Goal: Task Accomplishment & Management: Complete application form

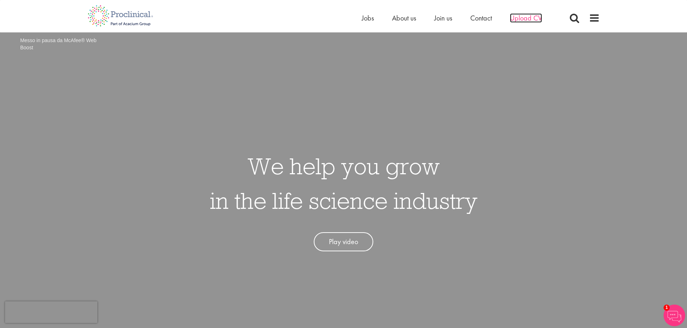
click at [523, 20] on span "Upload CV" at bounding box center [526, 17] width 32 height 9
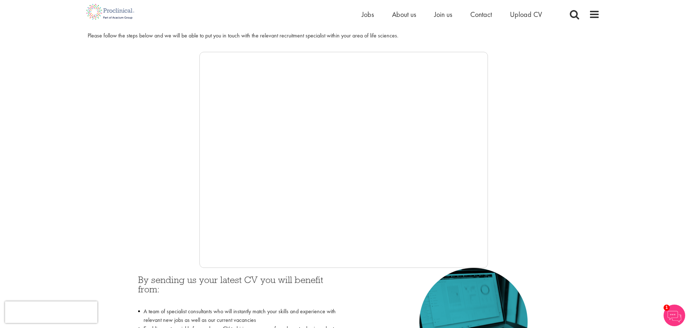
scroll to position [108, 0]
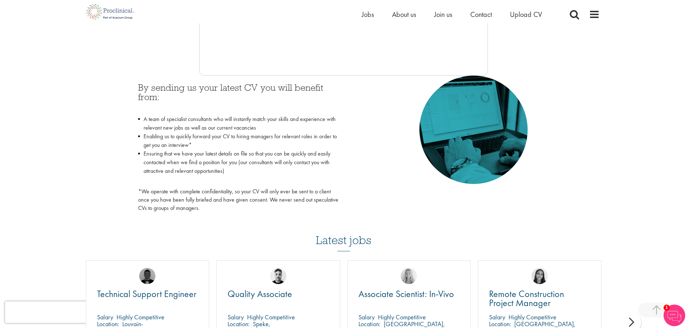
click at [172, 203] on p "*We operate with complete confidentiality, so your CV will only ever be sent to…" at bounding box center [238, 200] width 200 height 25
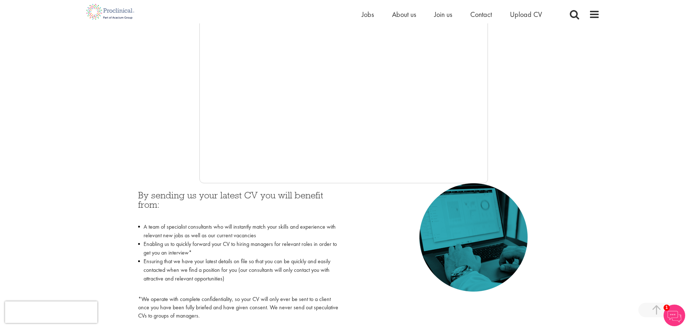
scroll to position [180, 0]
click at [370, 16] on span "Jobs" at bounding box center [368, 14] width 12 height 9
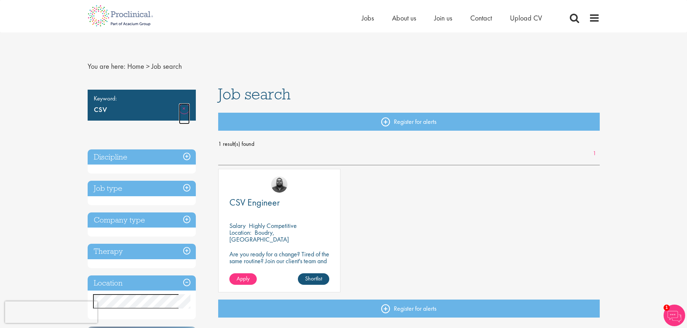
click at [187, 109] on link "Remove" at bounding box center [184, 113] width 11 height 21
click at [362, 18] on span "Jobs" at bounding box center [368, 17] width 12 height 9
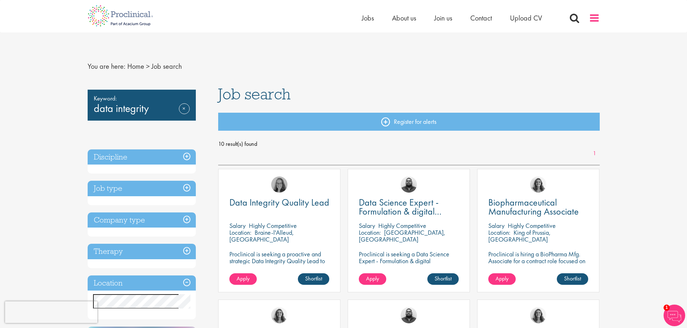
click at [596, 19] on span at bounding box center [594, 18] width 11 height 11
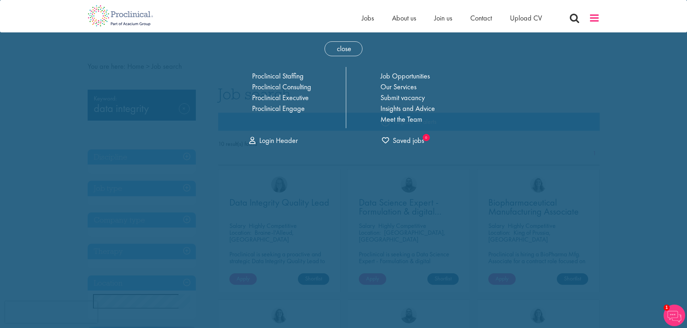
click at [595, 19] on span at bounding box center [594, 18] width 11 height 11
click at [590, 19] on span at bounding box center [594, 18] width 11 height 11
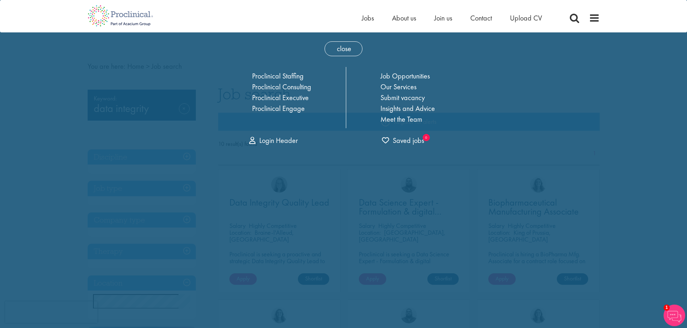
click at [337, 47] on span "close" at bounding box center [343, 48] width 38 height 15
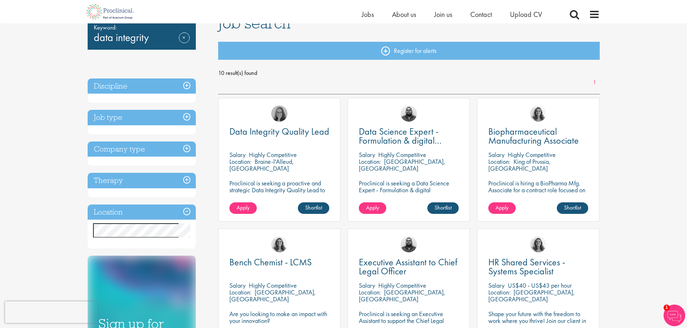
scroll to position [72, 0]
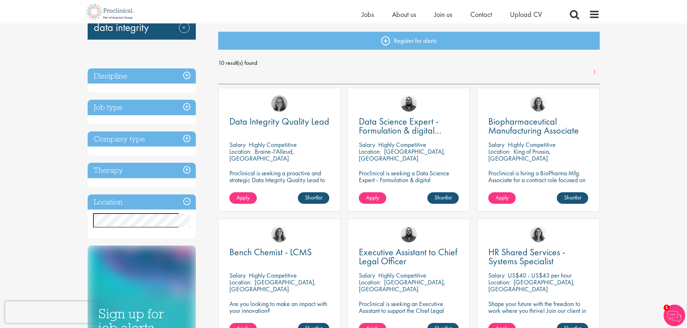
click at [273, 111] on div "[PERSON_NAME]" at bounding box center [279, 100] width 122 height 25
click at [299, 120] on span "Data Integrity Quality Lead" at bounding box center [279, 121] width 100 height 12
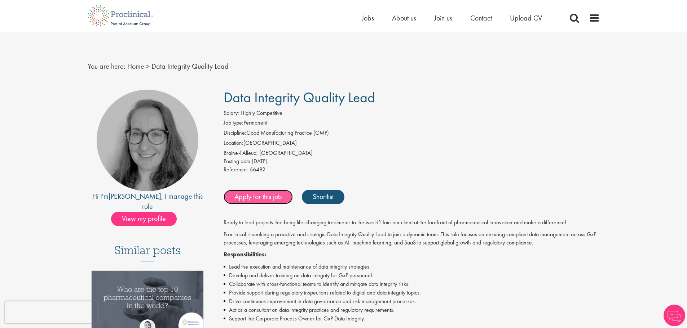
click at [275, 194] on link "Apply for this job" at bounding box center [258, 197] width 69 height 14
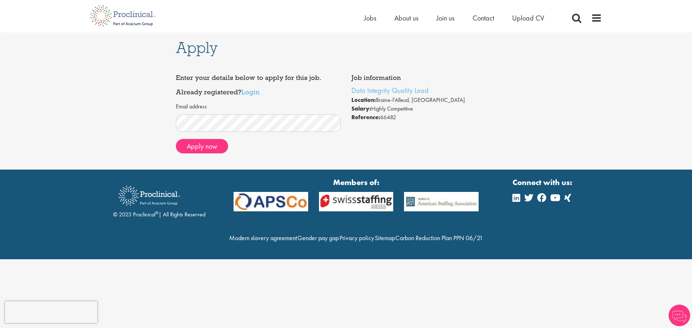
click at [250, 134] on form "Email address Apply now" at bounding box center [258, 128] width 154 height 51
click at [243, 94] on link "Login" at bounding box center [250, 92] width 18 height 9
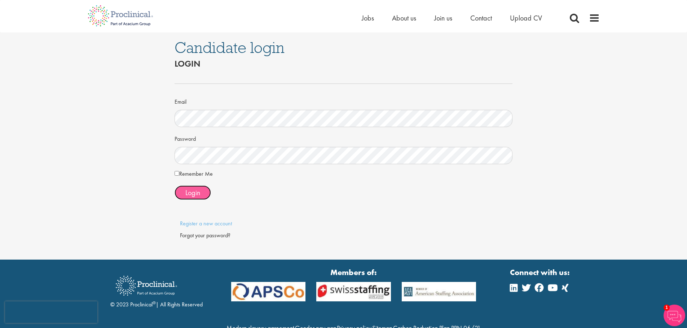
click at [203, 190] on button "Login" at bounding box center [193, 193] width 36 height 14
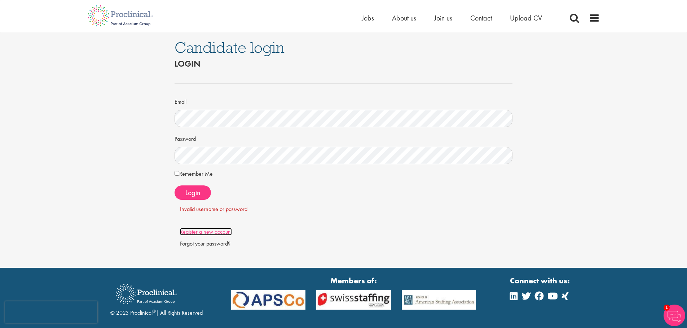
click at [208, 233] on link "Register a new account" at bounding box center [206, 232] width 52 height 8
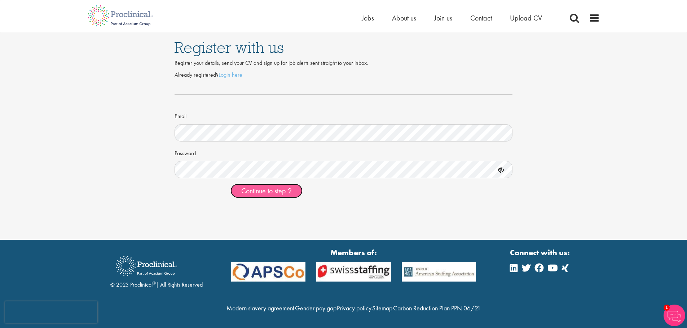
click at [252, 194] on span "Continue to step 2" at bounding box center [266, 190] width 50 height 9
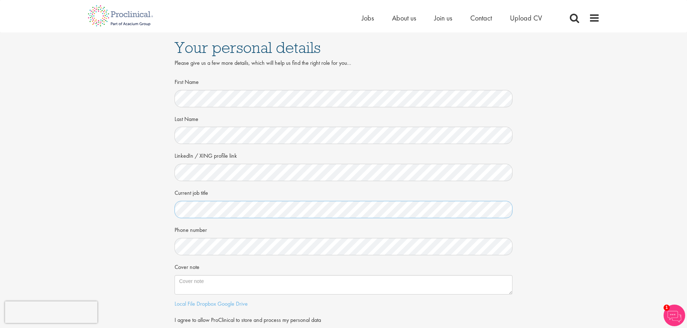
click at [21, 194] on div "Your personal details Please give us a few more details, which will help us fin…" at bounding box center [344, 197] width 698 height 330
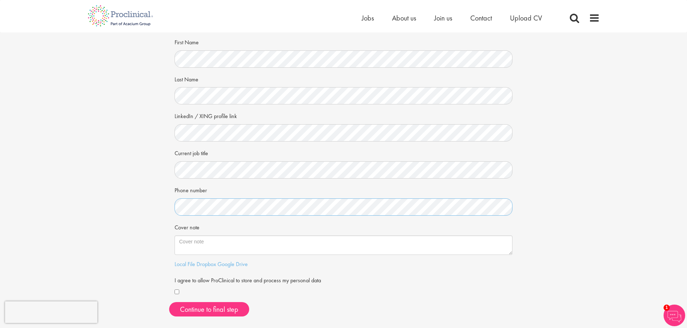
scroll to position [108, 0]
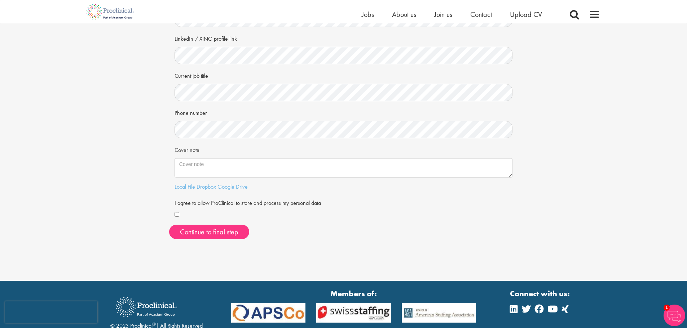
click at [173, 214] on div "First Name Last Name LinkedIn / XING profile link Current job title Phone numbe…" at bounding box center [343, 102] width 349 height 287
click at [201, 236] on button "Continue to final step" at bounding box center [209, 232] width 80 height 14
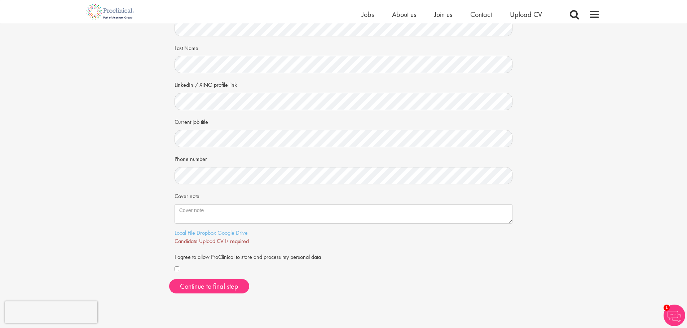
scroll to position [72, 0]
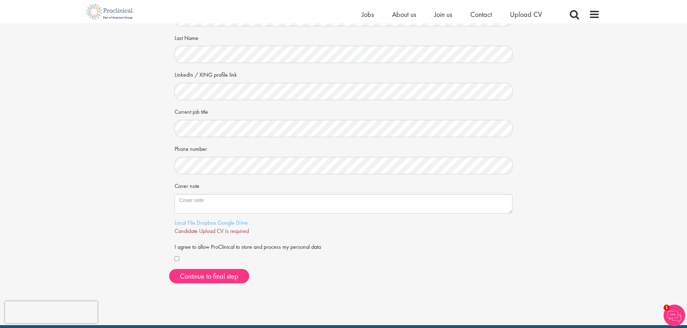
click at [224, 230] on span "Candidate Upload CV Is required" at bounding box center [212, 232] width 74 height 8
click at [186, 224] on link "Local File" at bounding box center [185, 223] width 21 height 8
click at [213, 278] on span "Continue to final step" at bounding box center [209, 276] width 58 height 9
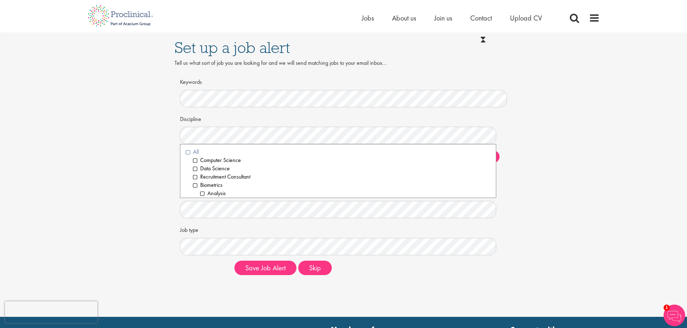
click at [198, 153] on li "All" at bounding box center [338, 152] width 305 height 8
click at [144, 158] on div "Set up a job alert Tell us what sort of job you are looking for and we will sen…" at bounding box center [344, 156] width 698 height 249
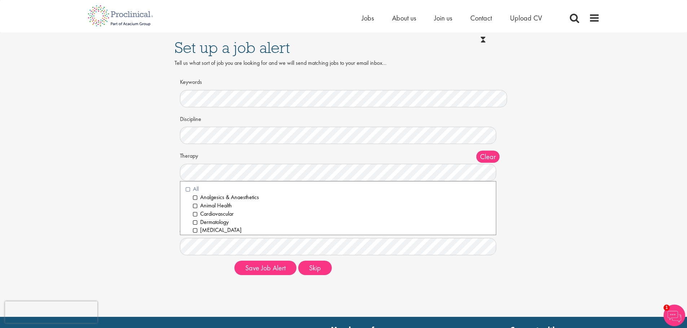
click at [199, 189] on li "All" at bounding box center [338, 189] width 305 height 8
click at [119, 190] on div "Set up a job alert Tell us what sort of job you are looking for and we will sen…" at bounding box center [344, 156] width 698 height 249
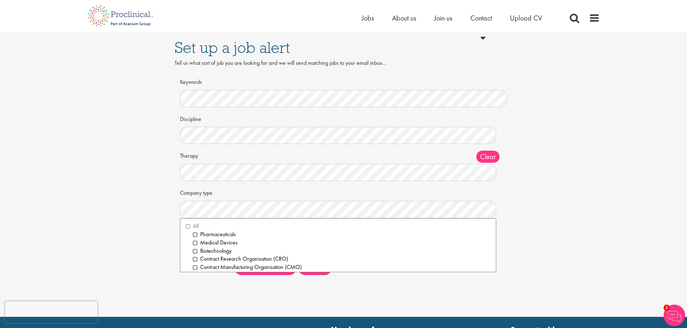
click at [197, 226] on li "All" at bounding box center [338, 226] width 305 height 8
click at [132, 203] on div "Set up a job alert Tell us what sort of job you are looking for and we will sen…" at bounding box center [344, 156] width 698 height 249
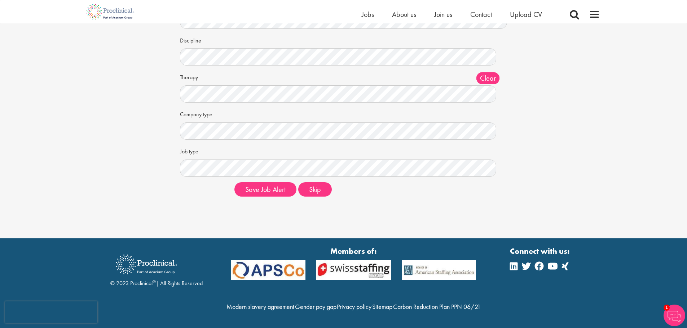
scroll to position [85, 0]
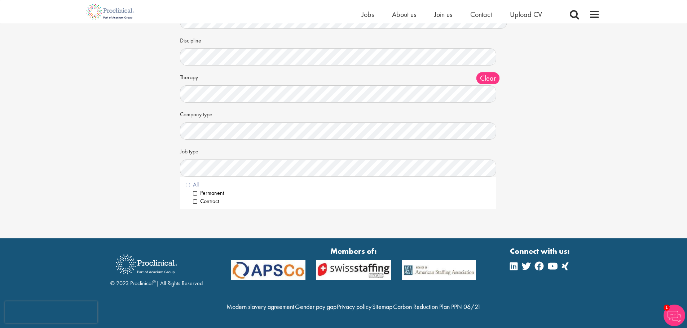
click at [198, 181] on li "All" at bounding box center [338, 185] width 305 height 8
click at [93, 167] on div "Set up a job alert Tell us what sort of job you are looking for and we will sen…" at bounding box center [344, 78] width 698 height 249
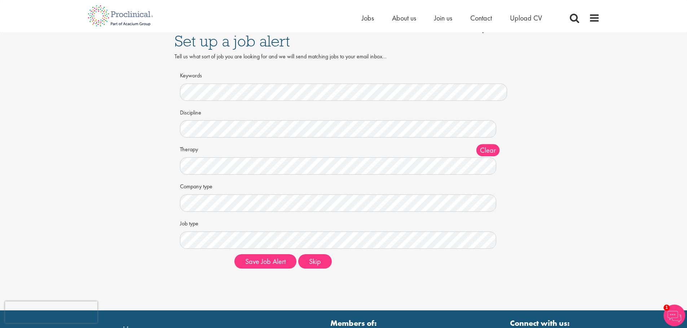
scroll to position [0, 0]
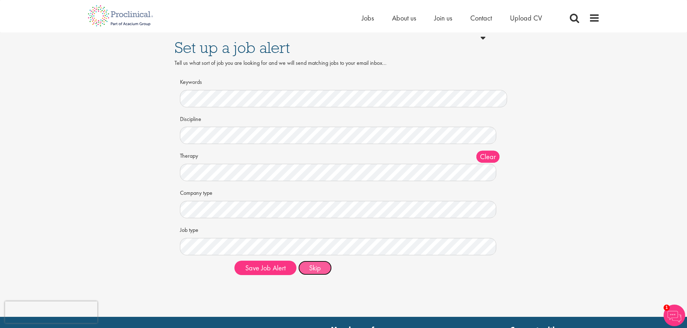
click at [306, 269] on button "Skip" at bounding box center [315, 268] width 34 height 14
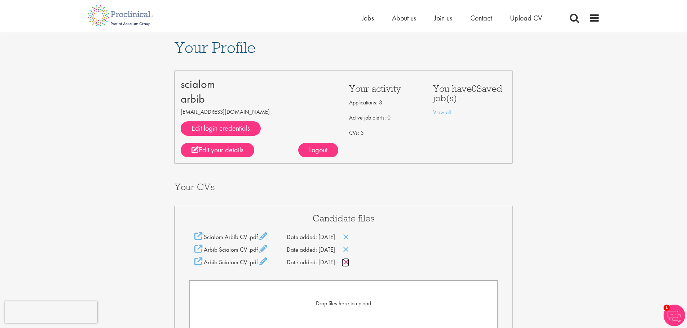
click at [349, 260] on icon at bounding box center [346, 263] width 6 height 8
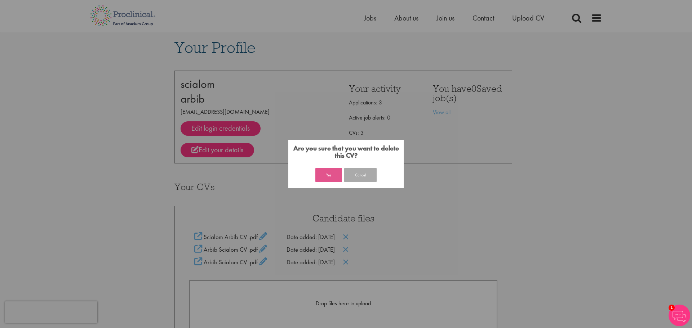
click at [336, 178] on button "Yes" at bounding box center [328, 175] width 27 height 14
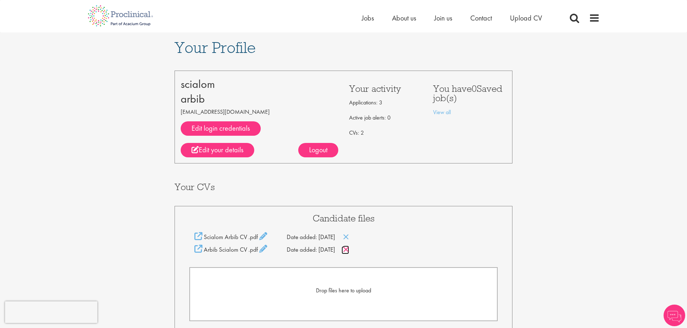
click at [349, 249] on icon at bounding box center [346, 250] width 6 height 8
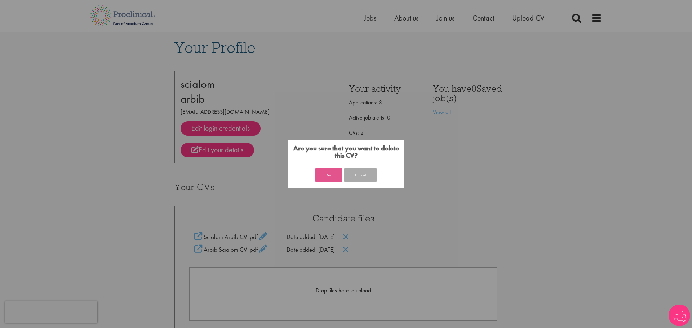
click at [332, 172] on button "Yes" at bounding box center [328, 175] width 27 height 14
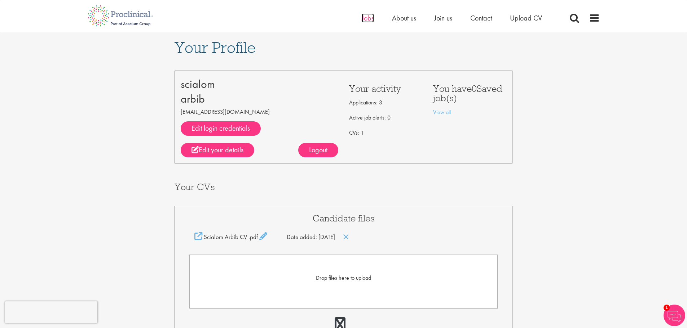
click at [370, 21] on span "Jobs" at bounding box center [368, 17] width 12 height 9
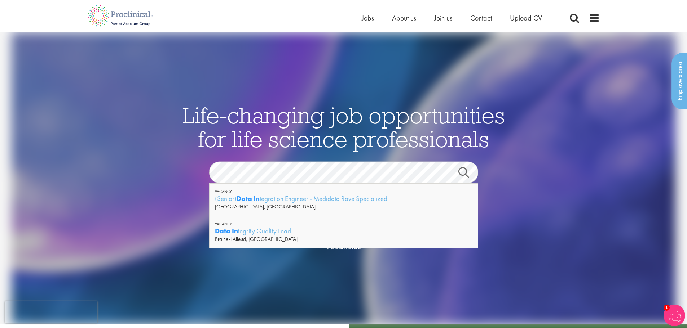
click at [287, 240] on div "Braine-l'Alleud, [GEOGRAPHIC_DATA]" at bounding box center [343, 239] width 257 height 7
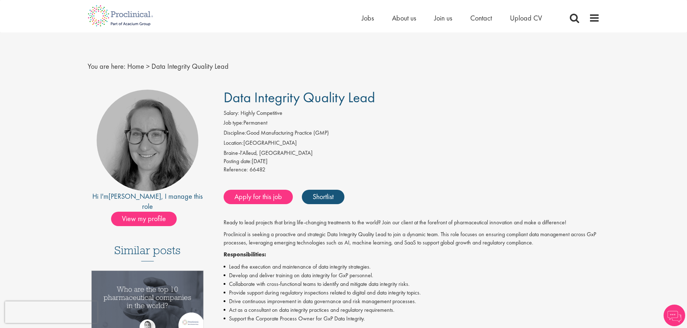
click at [246, 197] on link "Apply for this job" at bounding box center [258, 197] width 69 height 14
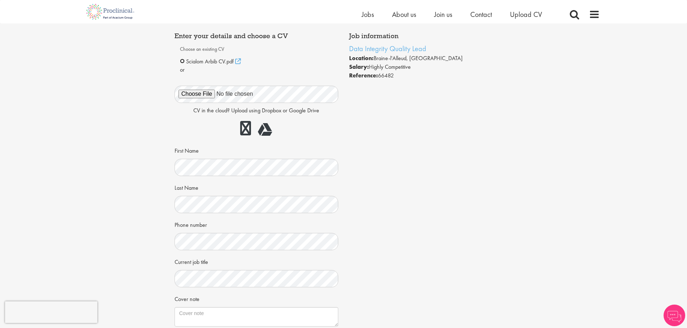
scroll to position [108, 0]
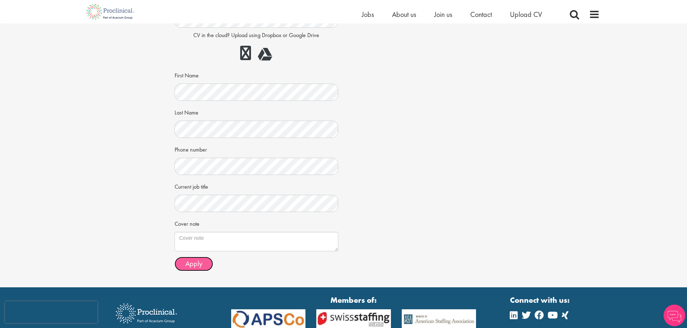
click at [187, 271] on button "Apply" at bounding box center [194, 264] width 39 height 14
click at [180, 256] on form "Choose an existing CV Scialom Arbib CV.pdf" at bounding box center [256, 120] width 153 height 304
click at [191, 266] on span "Apply" at bounding box center [193, 263] width 17 height 9
click at [198, 264] on span "Apply" at bounding box center [193, 263] width 17 height 9
click at [539, 91] on div "Apply Job information Data Integrity Quality Lead Location: Braine-l'Alleud, Be…" at bounding box center [344, 101] width 698 height 372
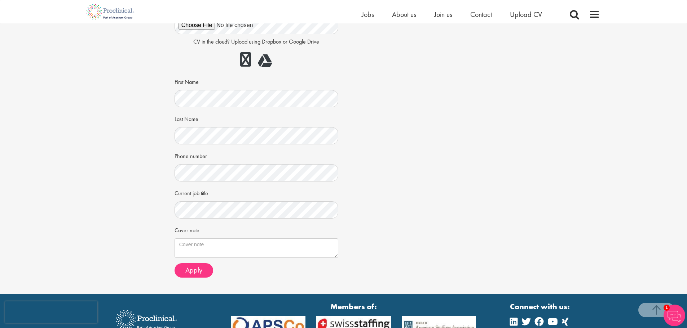
scroll to position [144, 0]
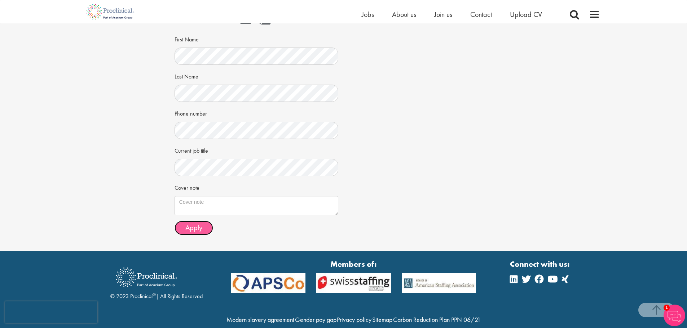
click at [178, 222] on button "Apply" at bounding box center [194, 228] width 39 height 14
click at [179, 222] on button "Apply" at bounding box center [194, 228] width 39 height 14
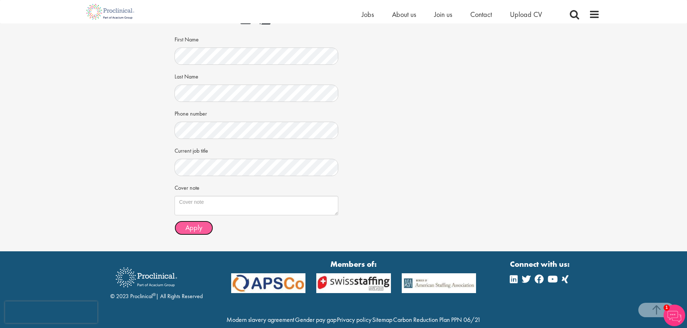
click at [179, 222] on button "Apply" at bounding box center [194, 228] width 39 height 14
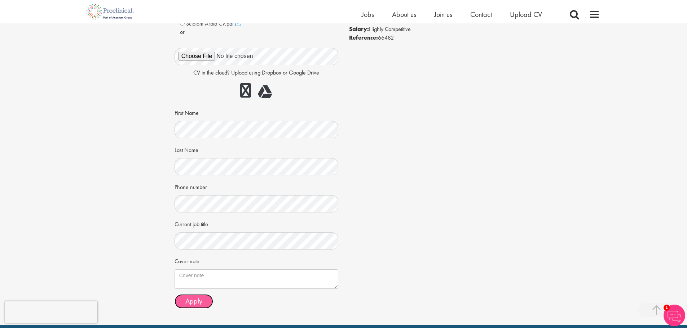
scroll to position [0, 0]
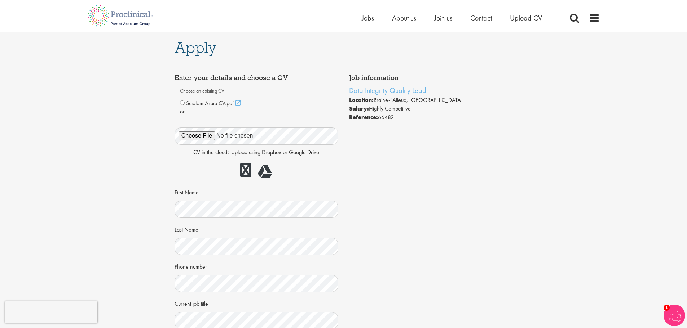
click at [129, 116] on div "Apply Job information Data Integrity Quality Lead Location: Braine-l'Alleud, Be…" at bounding box center [344, 218] width 698 height 372
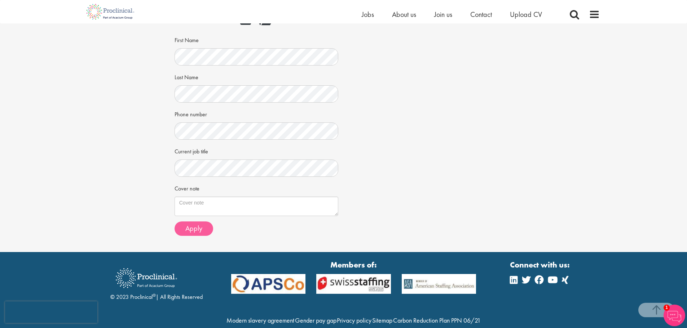
scroll to position [144, 0]
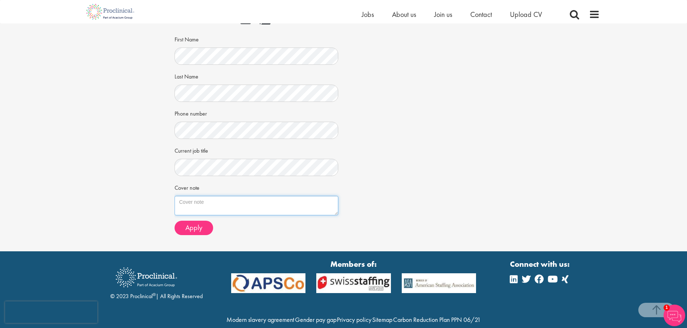
click at [208, 209] on textarea "Cover note" at bounding box center [257, 205] width 164 height 19
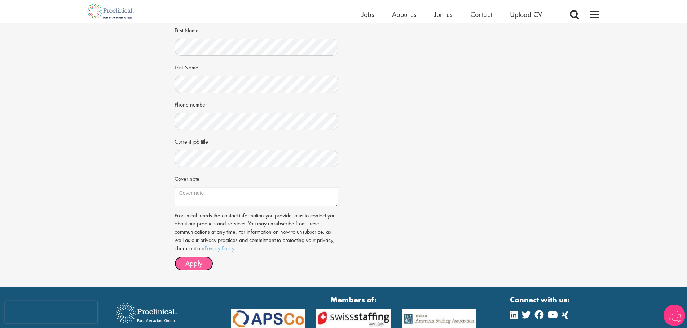
click at [208, 265] on button "Apply" at bounding box center [194, 264] width 39 height 14
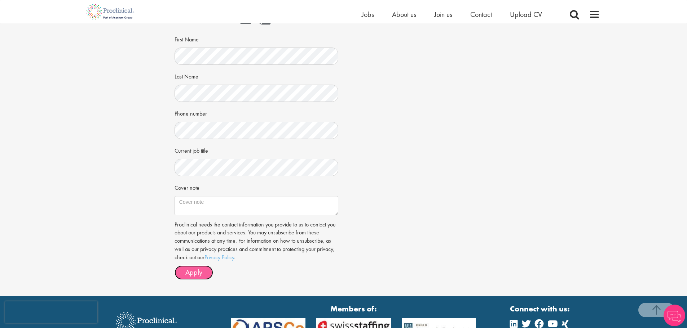
click at [196, 268] on span "Apply" at bounding box center [193, 272] width 17 height 9
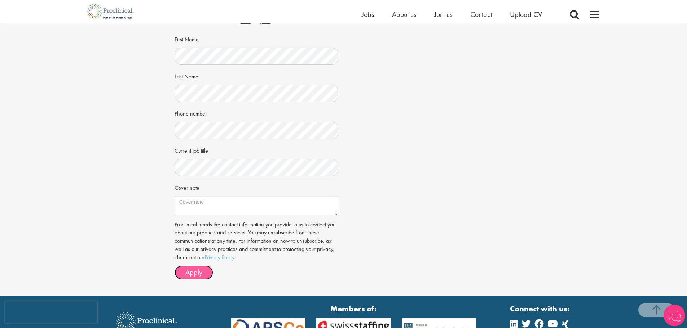
click at [196, 268] on span "Apply" at bounding box center [193, 272] width 17 height 9
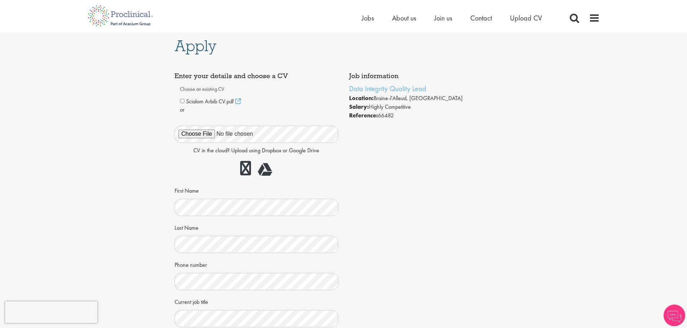
scroll to position [0, 0]
click at [215, 109] on p "or" at bounding box center [256, 112] width 153 height 8
click at [208, 105] on span "Scialom Arbib CV.pdf" at bounding box center [210, 104] width 48 height 8
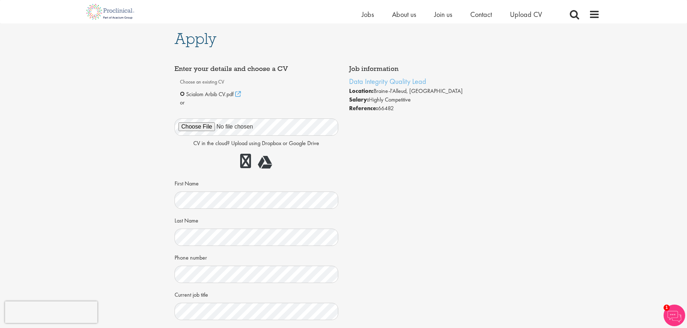
scroll to position [180, 0]
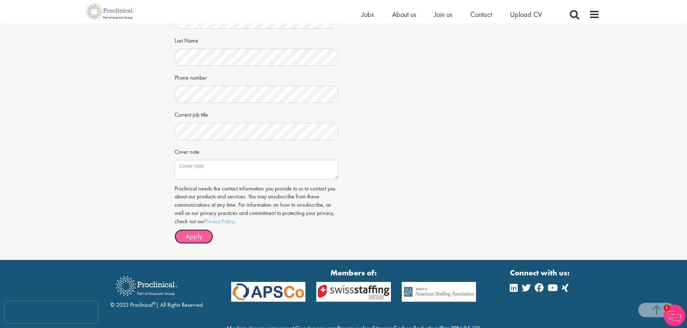
click at [198, 240] on span "Apply" at bounding box center [193, 236] width 17 height 9
click at [199, 235] on span "Apply" at bounding box center [193, 236] width 17 height 9
click at [199, 236] on span "Apply" at bounding box center [193, 236] width 17 height 9
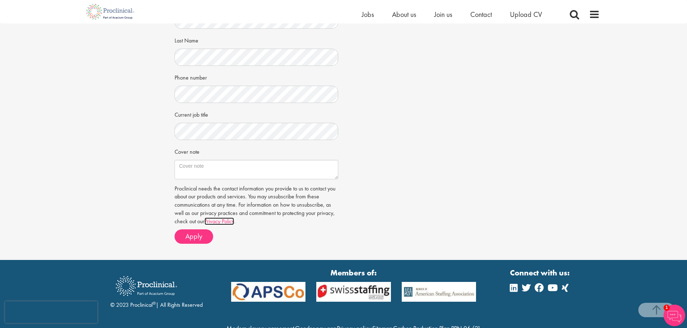
click at [216, 221] on link "Privacy Policy" at bounding box center [219, 222] width 30 height 8
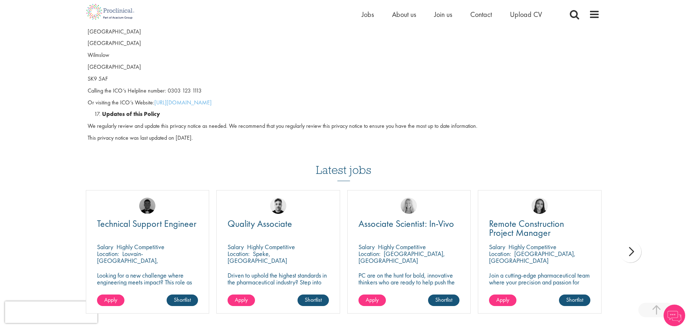
scroll to position [1963, 0]
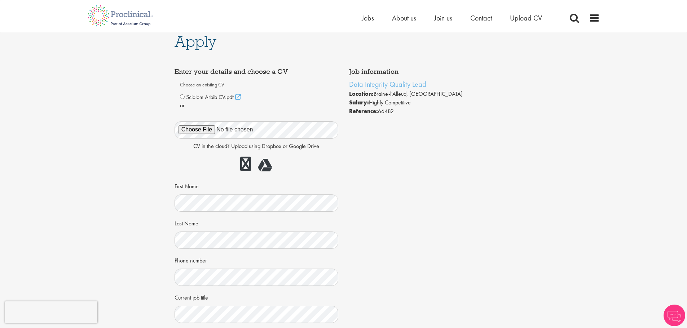
scroll to position [1, 0]
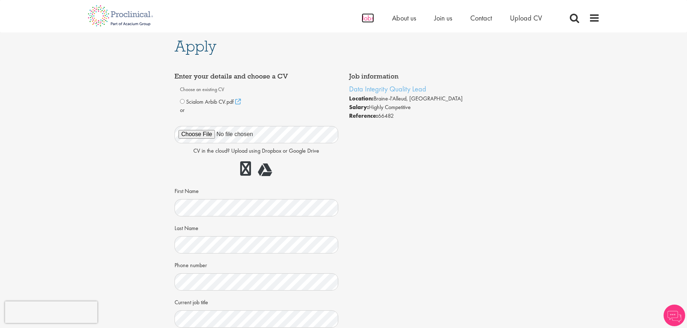
click at [370, 19] on span "Jobs" at bounding box center [368, 17] width 12 height 9
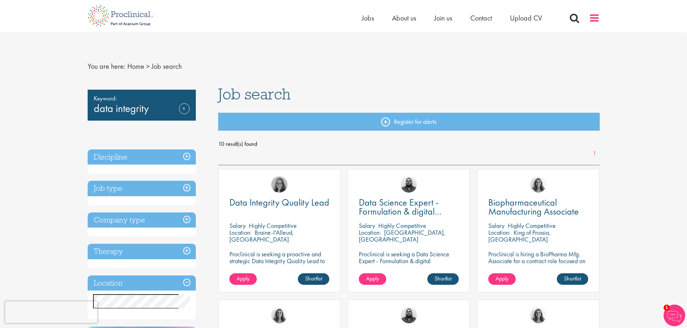
click at [592, 13] on span at bounding box center [594, 18] width 11 height 11
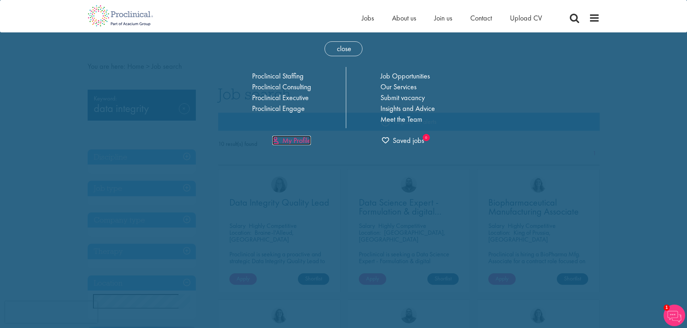
click at [289, 142] on link "My Profile" at bounding box center [291, 140] width 39 height 9
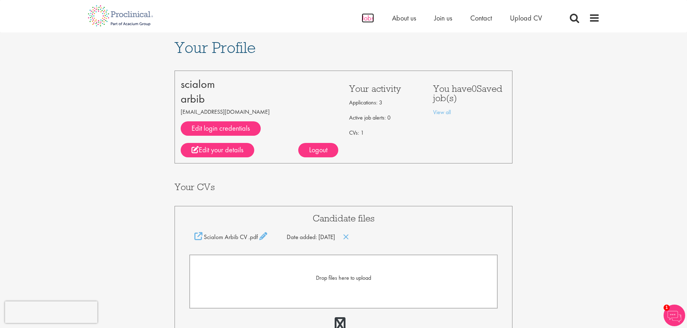
click at [366, 17] on span "Jobs" at bounding box center [368, 17] width 12 height 9
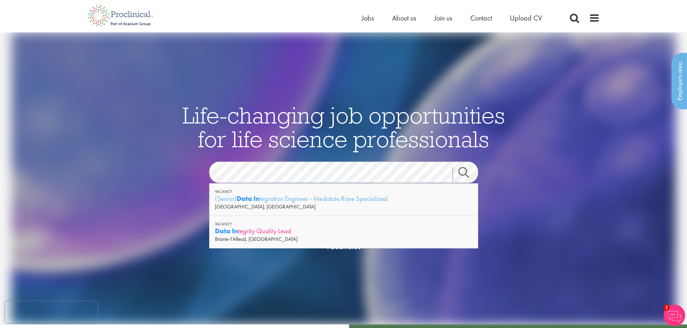
click at [266, 232] on div "Data In tegrity Quality Lead" at bounding box center [343, 231] width 257 height 9
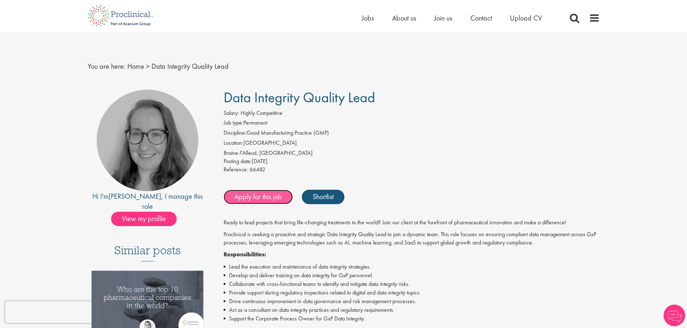
click at [275, 198] on link "Apply for this job" at bounding box center [258, 197] width 69 height 14
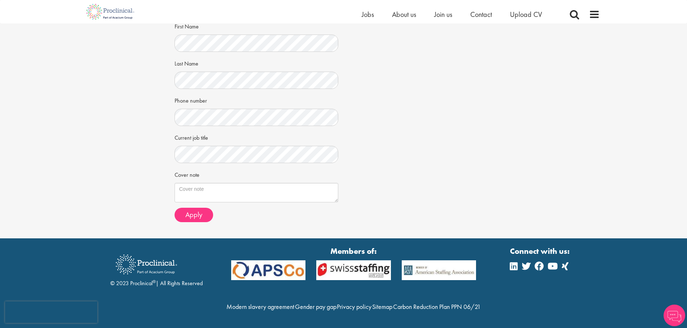
scroll to position [31, 0]
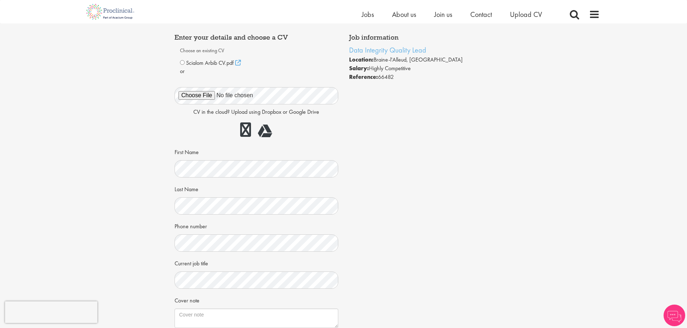
click at [188, 64] on span "Scialom Arbib CV.pdf" at bounding box center [210, 63] width 48 height 8
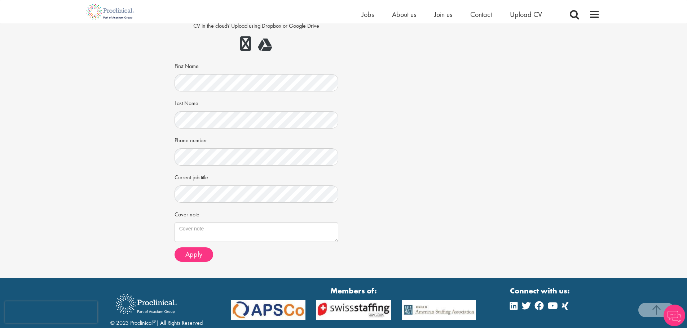
scroll to position [173, 0]
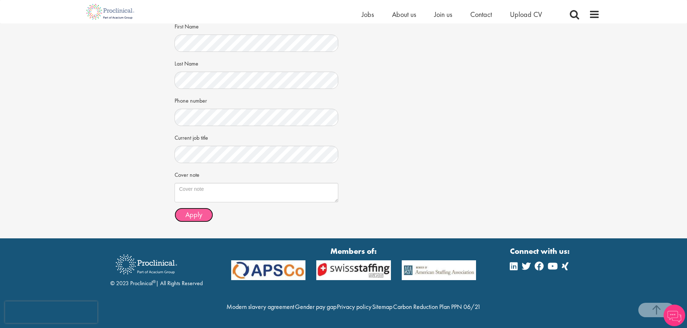
click at [201, 208] on button "Apply" at bounding box center [194, 215] width 39 height 14
click at [201, 210] on span "Apply" at bounding box center [193, 214] width 17 height 9
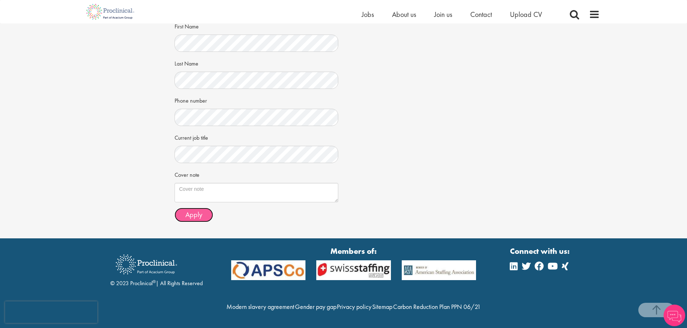
click at [201, 210] on span "Apply" at bounding box center [193, 214] width 17 height 9
click at [201, 208] on button "Apply" at bounding box center [194, 215] width 39 height 14
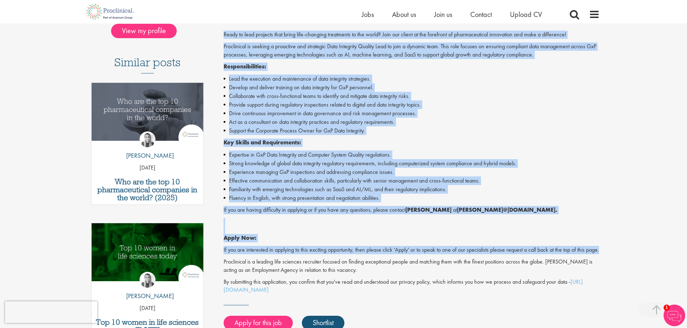
scroll to position [216, 0]
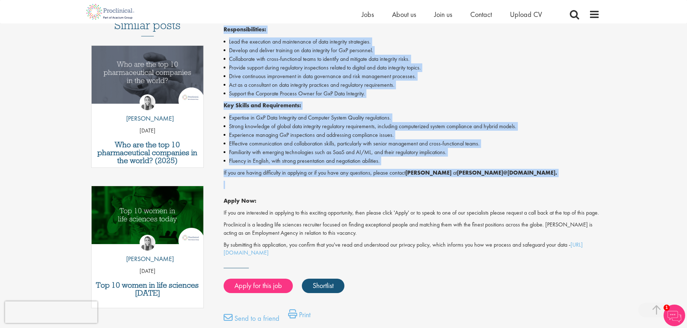
drag, startPoint x: 222, startPoint y: 103, endPoint x: 573, endPoint y: 187, distance: 361.2
click at [573, 187] on div "Data Integrity Quality Lead Salary: Highly Competitive Job type: Permanent Disc…" at bounding box center [409, 110] width 392 height 492
copy div "Ready to lead projects that bring life-changing treatments to the world? Join o…"
click at [489, 84] on li "Act as a consultant on data integrity practices and regulatory requirements." at bounding box center [412, 85] width 376 height 9
click at [338, 116] on li "Expertise in GxP Data Integrity and Computer System Quality regulations." at bounding box center [412, 118] width 376 height 9
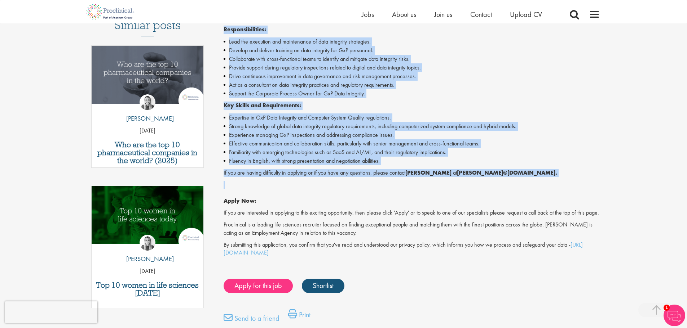
click at [311, 144] on li "Effective communication and collaboration skills, particularly with senior mana…" at bounding box center [412, 144] width 376 height 9
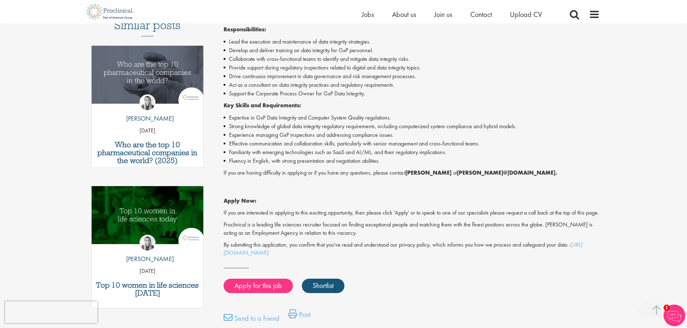
click at [503, 176] on strong "@proclinical.com." at bounding box center [530, 173] width 54 height 8
click at [517, 177] on div "Ready to lead projects that bring life-changing treatments to the world? Join o…" at bounding box center [412, 126] width 376 height 264
drag, startPoint x: 518, startPoint y: 176, endPoint x: 451, endPoint y: 173, distance: 67.8
click at [451, 173] on p "If you are having difficulty in applying or if you have any questions, please c…" at bounding box center [412, 173] width 376 height 8
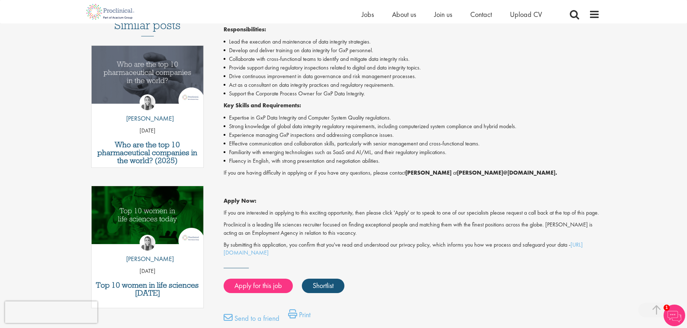
copy p "i.aymes @proclinical.com."
click at [344, 197] on p "Apply Now:" at bounding box center [412, 193] width 376 height 25
click at [282, 293] on link "Apply for this job" at bounding box center [258, 286] width 69 height 14
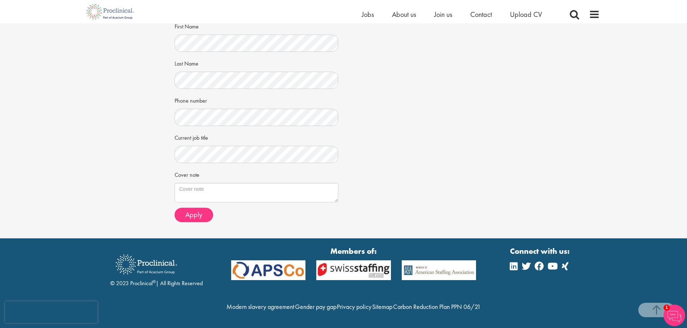
scroll to position [173, 0]
click at [205, 208] on button "Apply" at bounding box center [194, 215] width 39 height 14
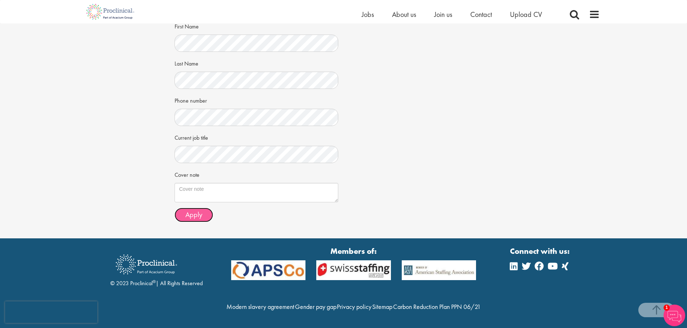
click at [205, 208] on button "Apply" at bounding box center [194, 215] width 39 height 14
click at [204, 208] on button "Apply" at bounding box center [194, 215] width 39 height 14
